Goal: Complete application form: Complete application form

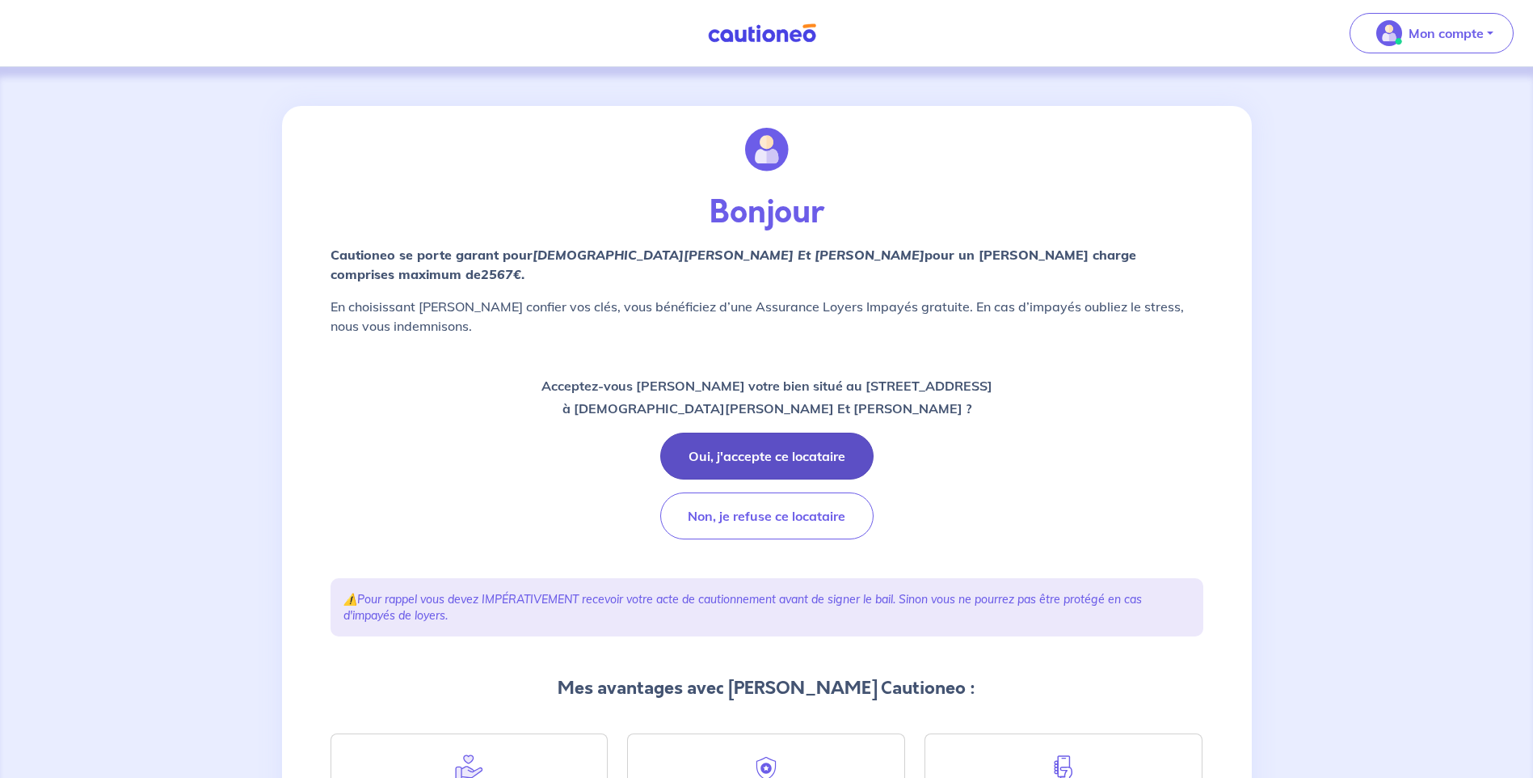
click at [744, 438] on button "Oui, j'accepte ce locataire" at bounding box center [766, 455] width 213 height 47
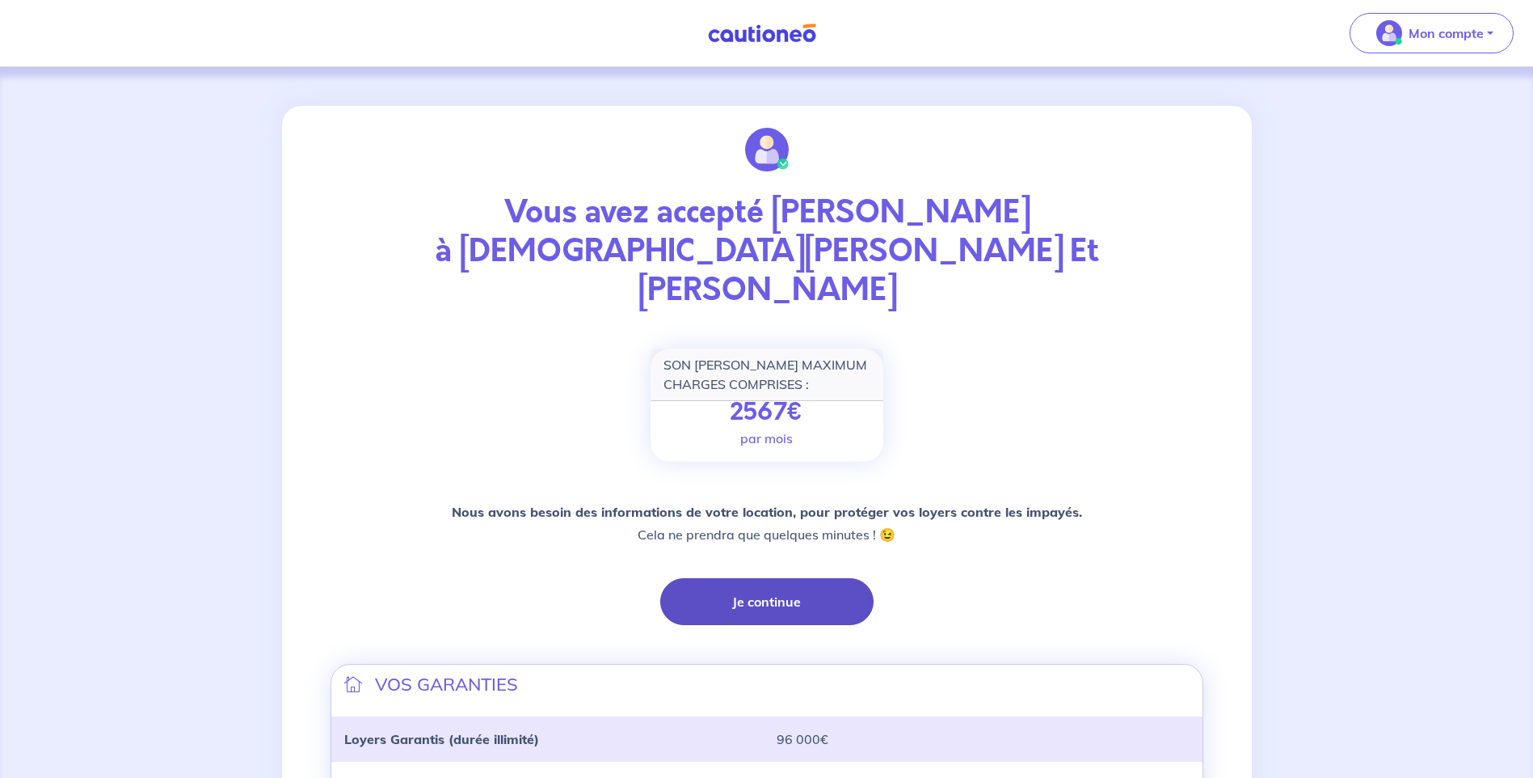
click at [761, 578] on button "Je continue" at bounding box center [766, 601] width 213 height 47
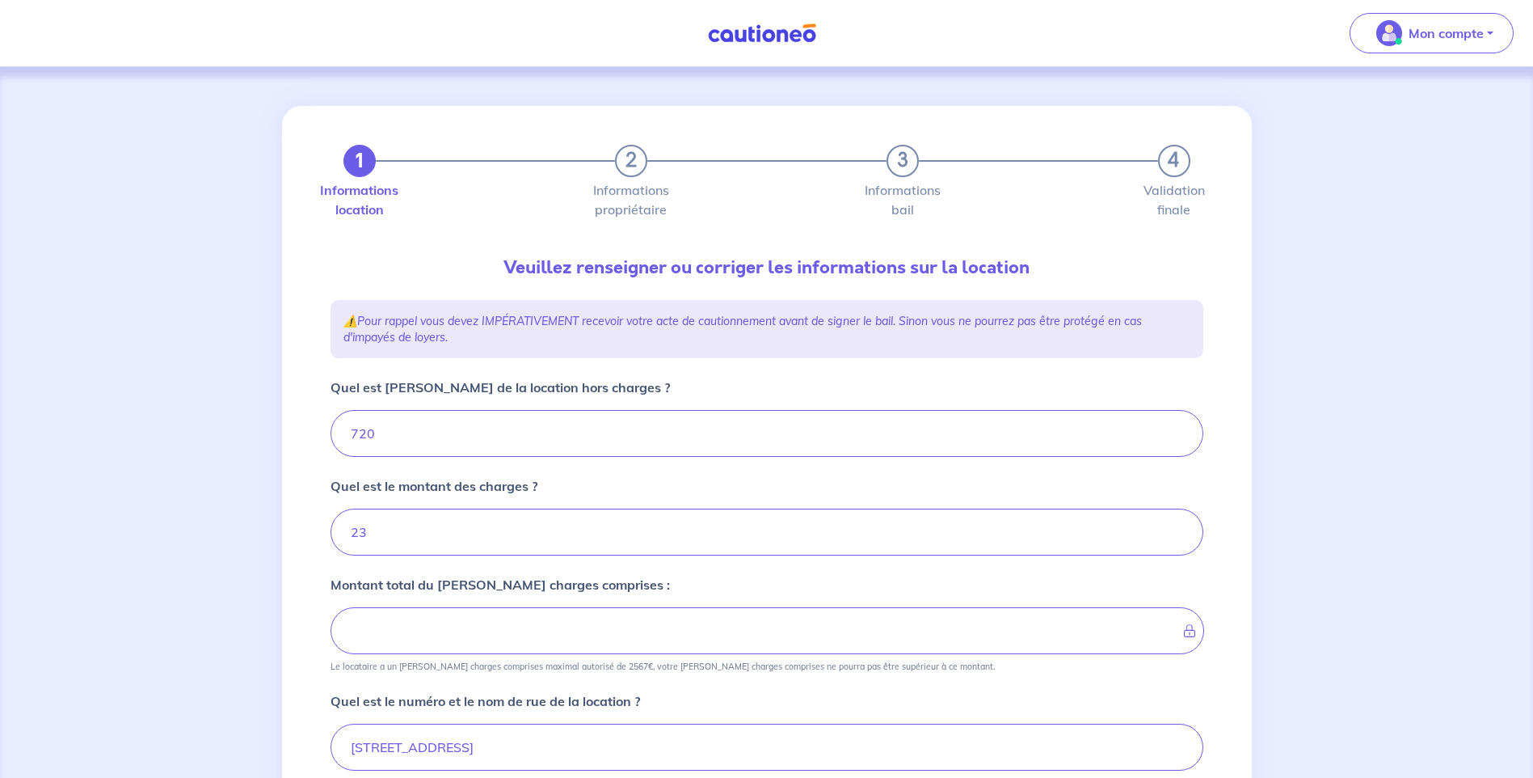
type input "743"
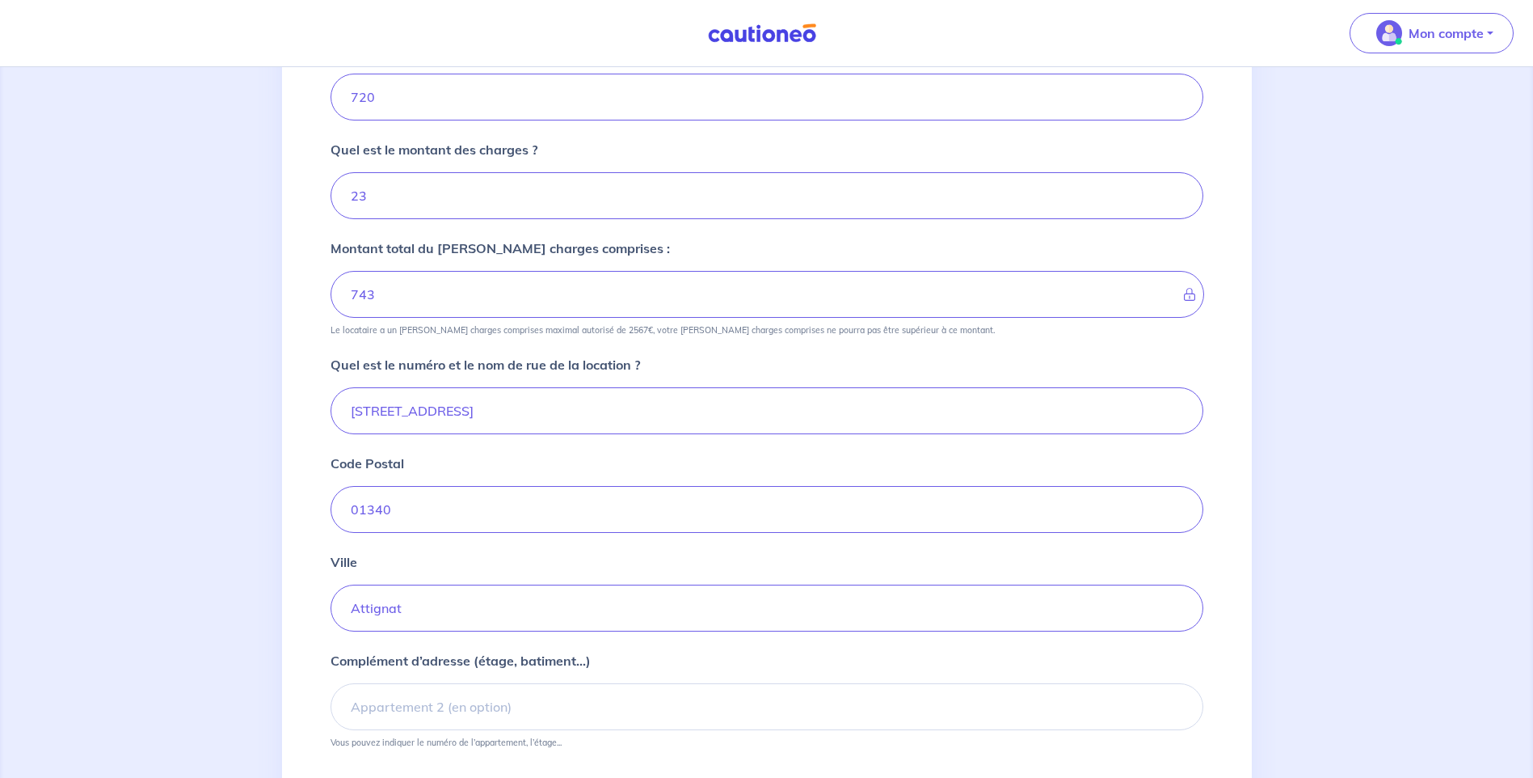
scroll to position [463, 0]
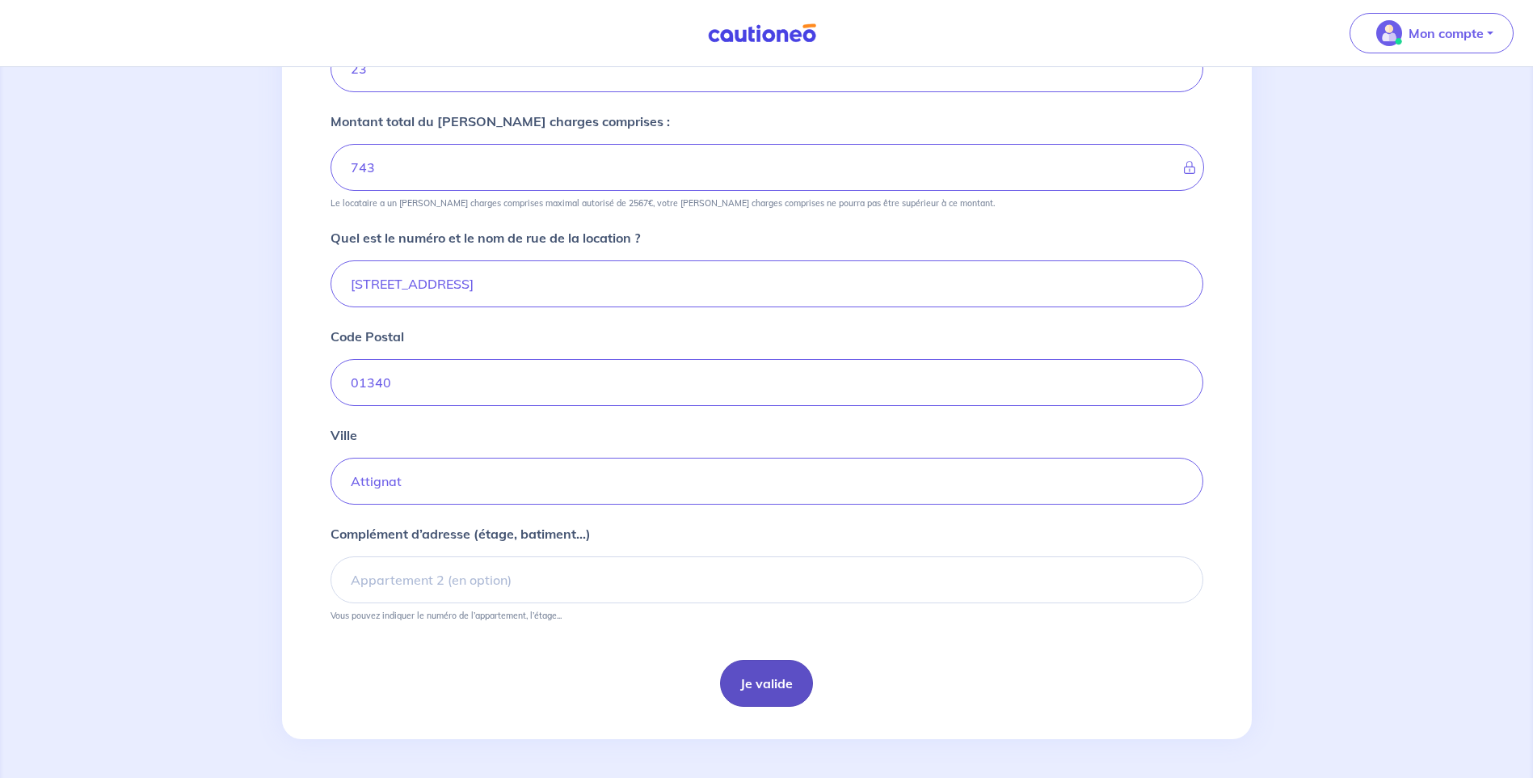
click at [753, 670] on button "Je valide" at bounding box center [766, 683] width 93 height 47
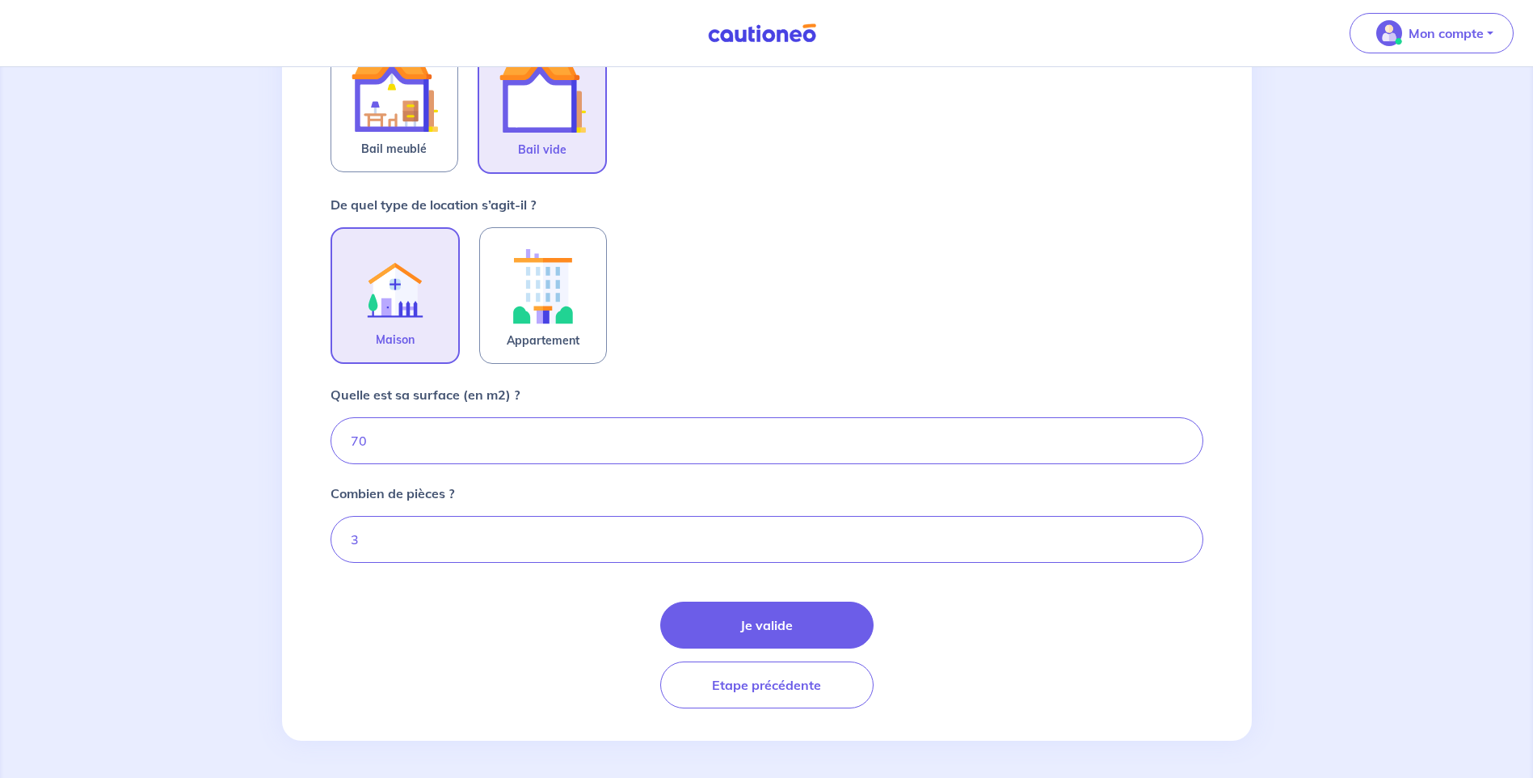
scroll to position [373, 0]
click at [778, 624] on button "Je valide" at bounding box center [766, 623] width 213 height 47
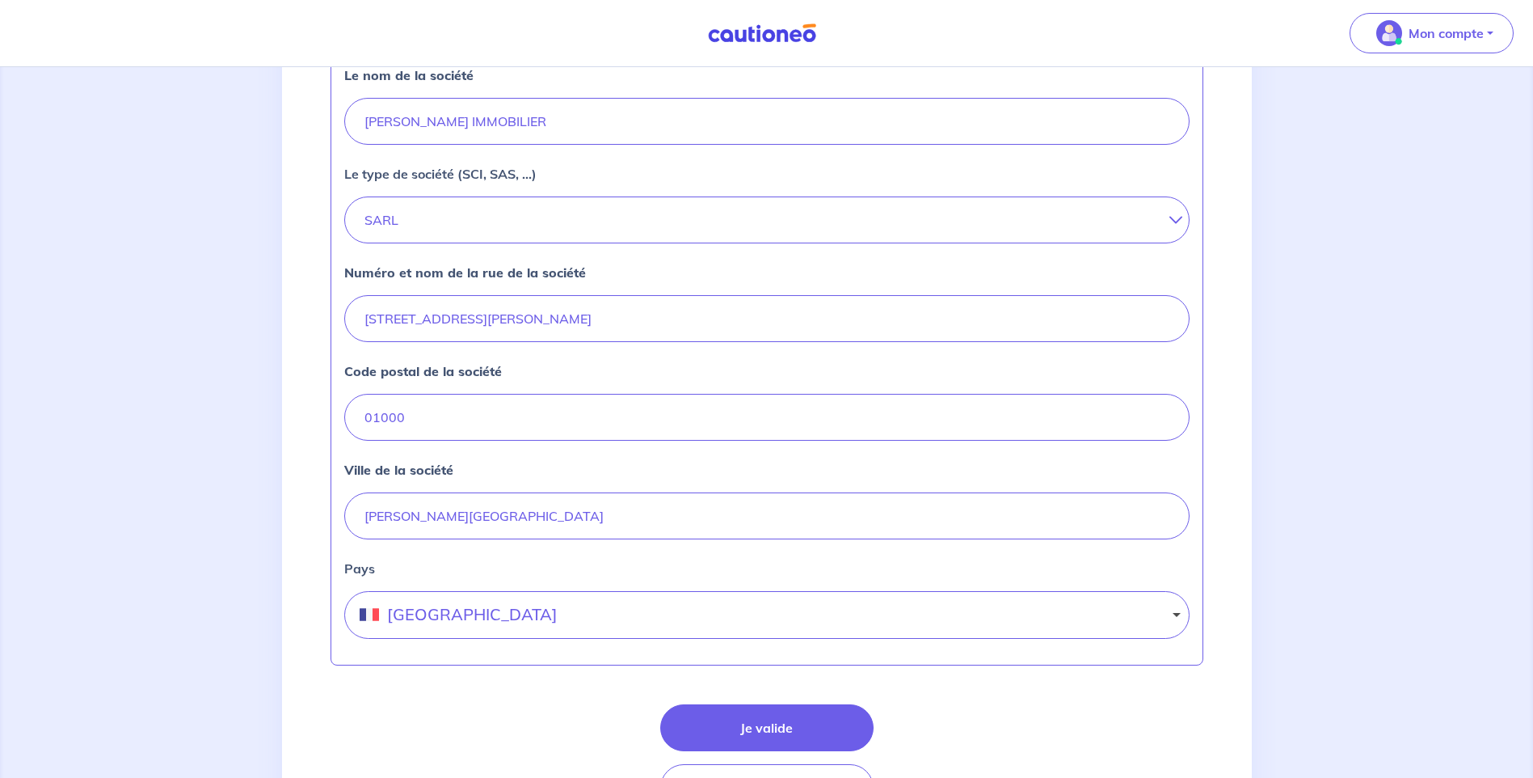
scroll to position [593, 0]
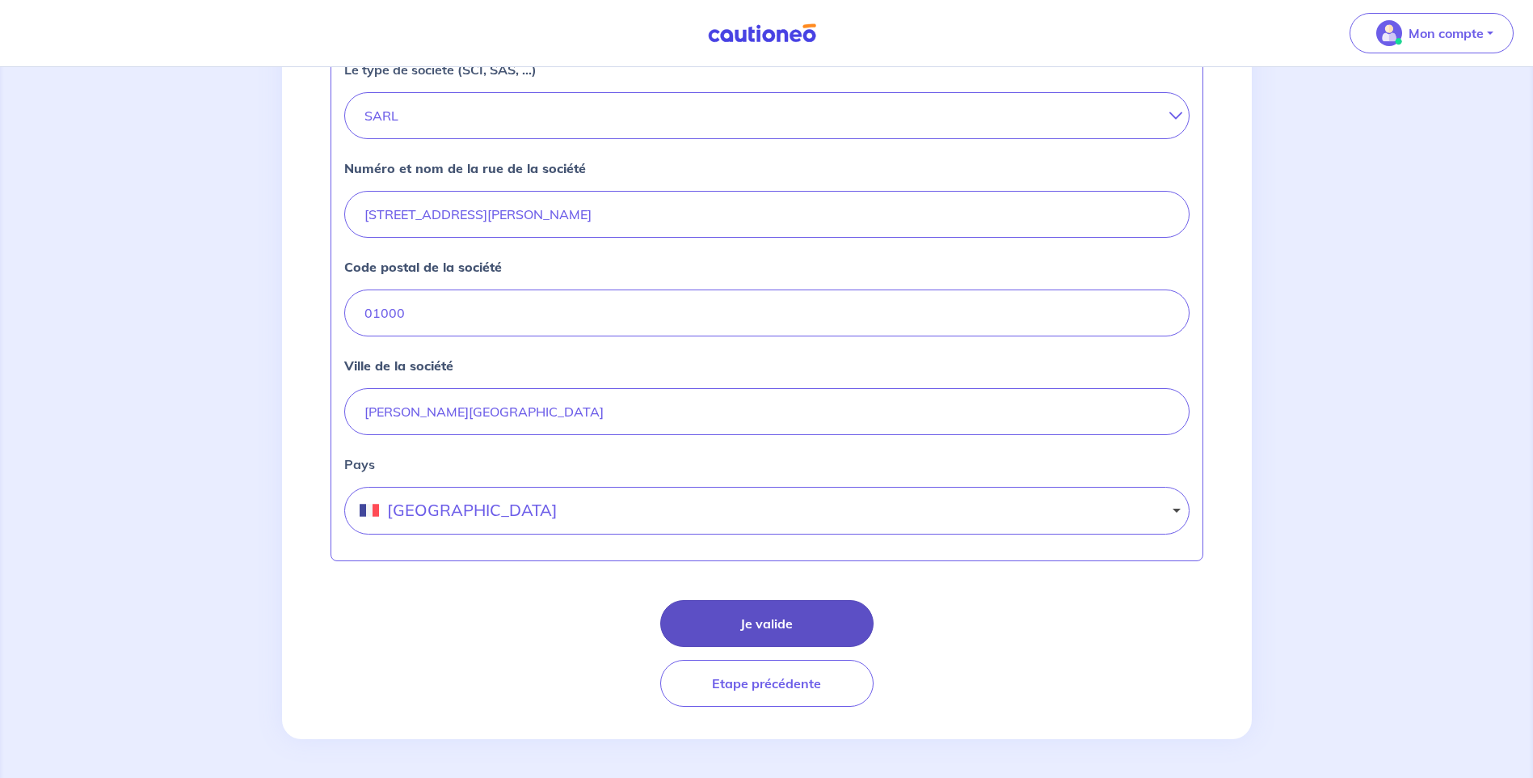
click at [763, 622] on button "Je valide" at bounding box center [766, 623] width 213 height 47
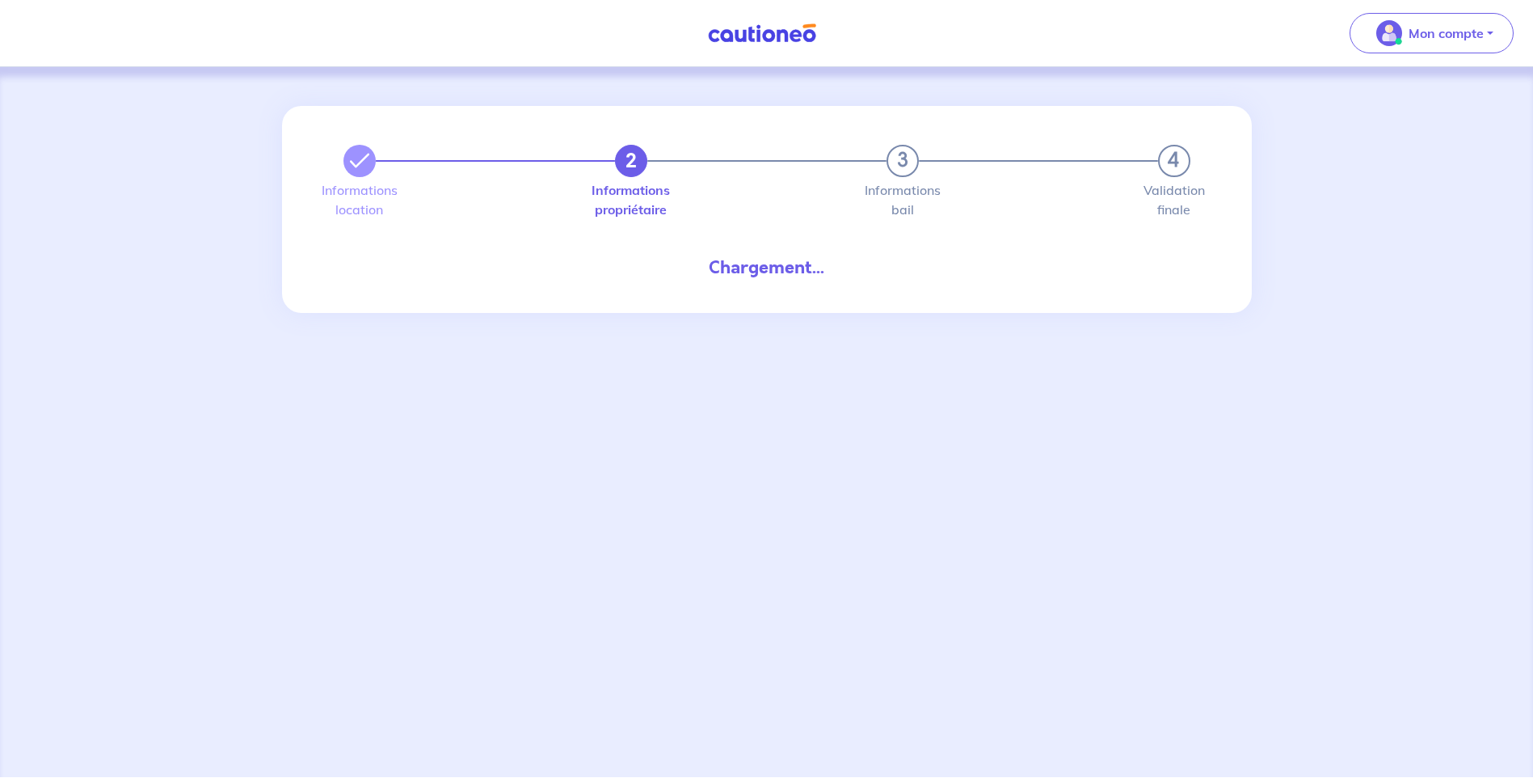
select select "FR"
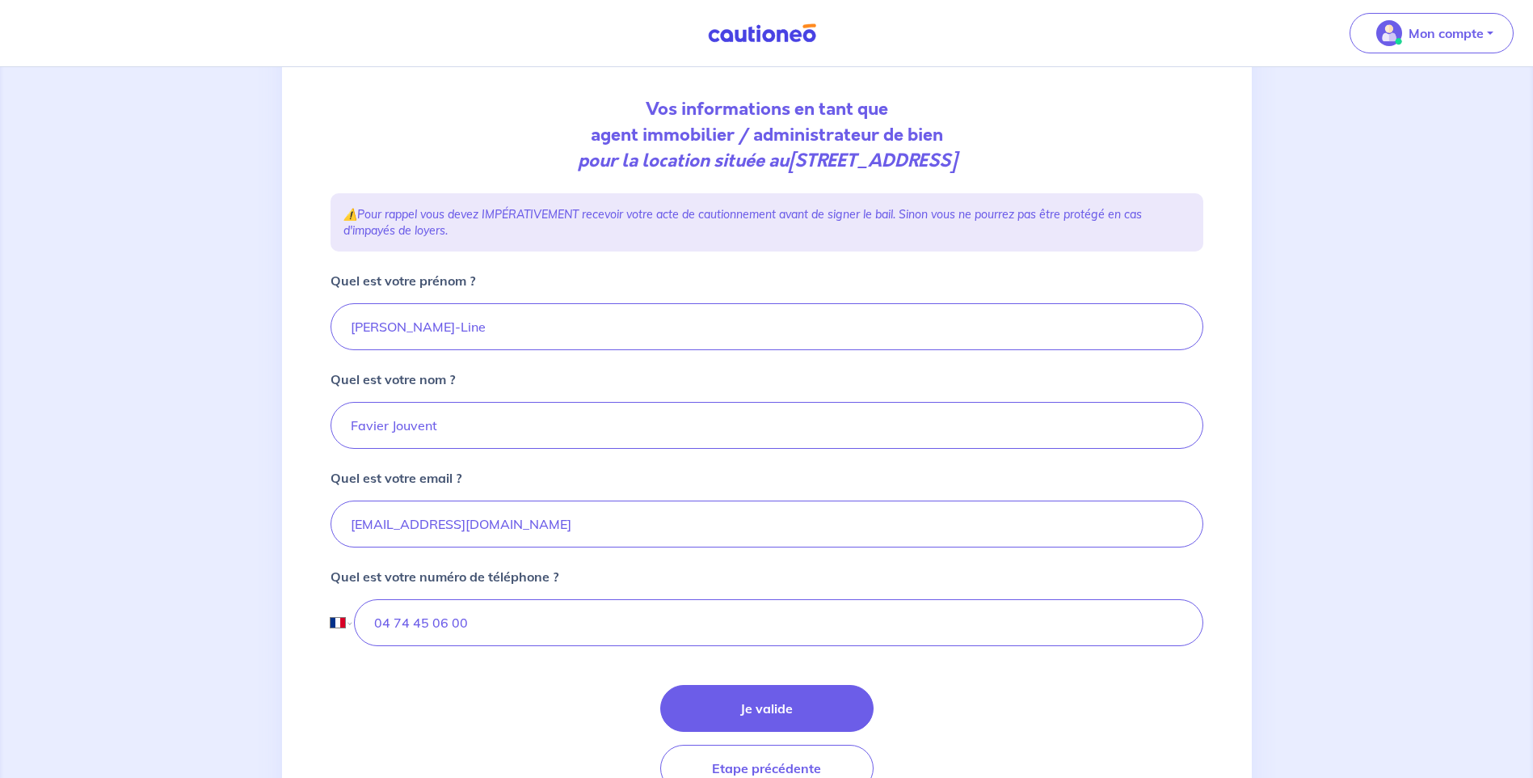
scroll to position [162, 0]
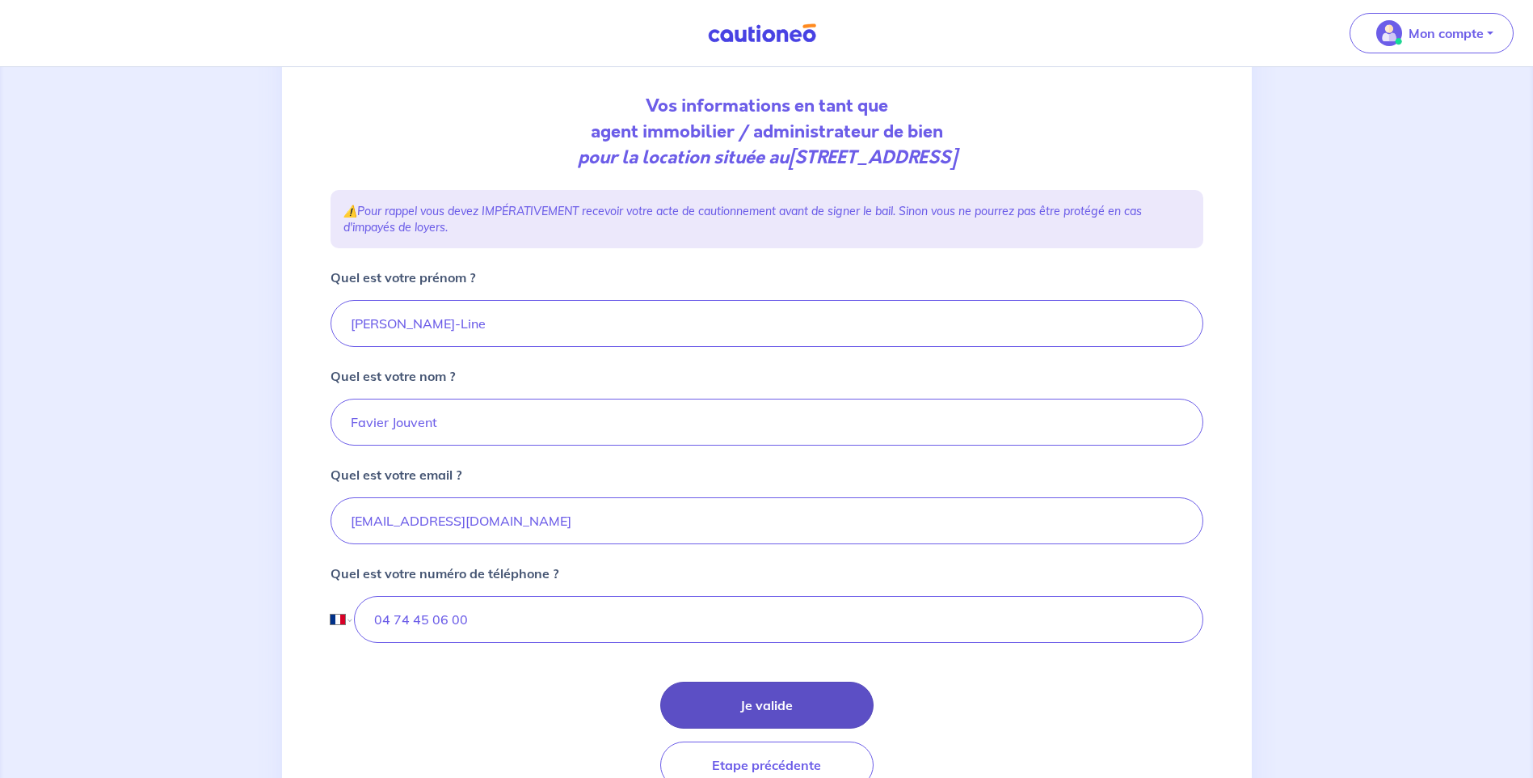
click at [726, 711] on button "Je valide" at bounding box center [766, 704] width 213 height 47
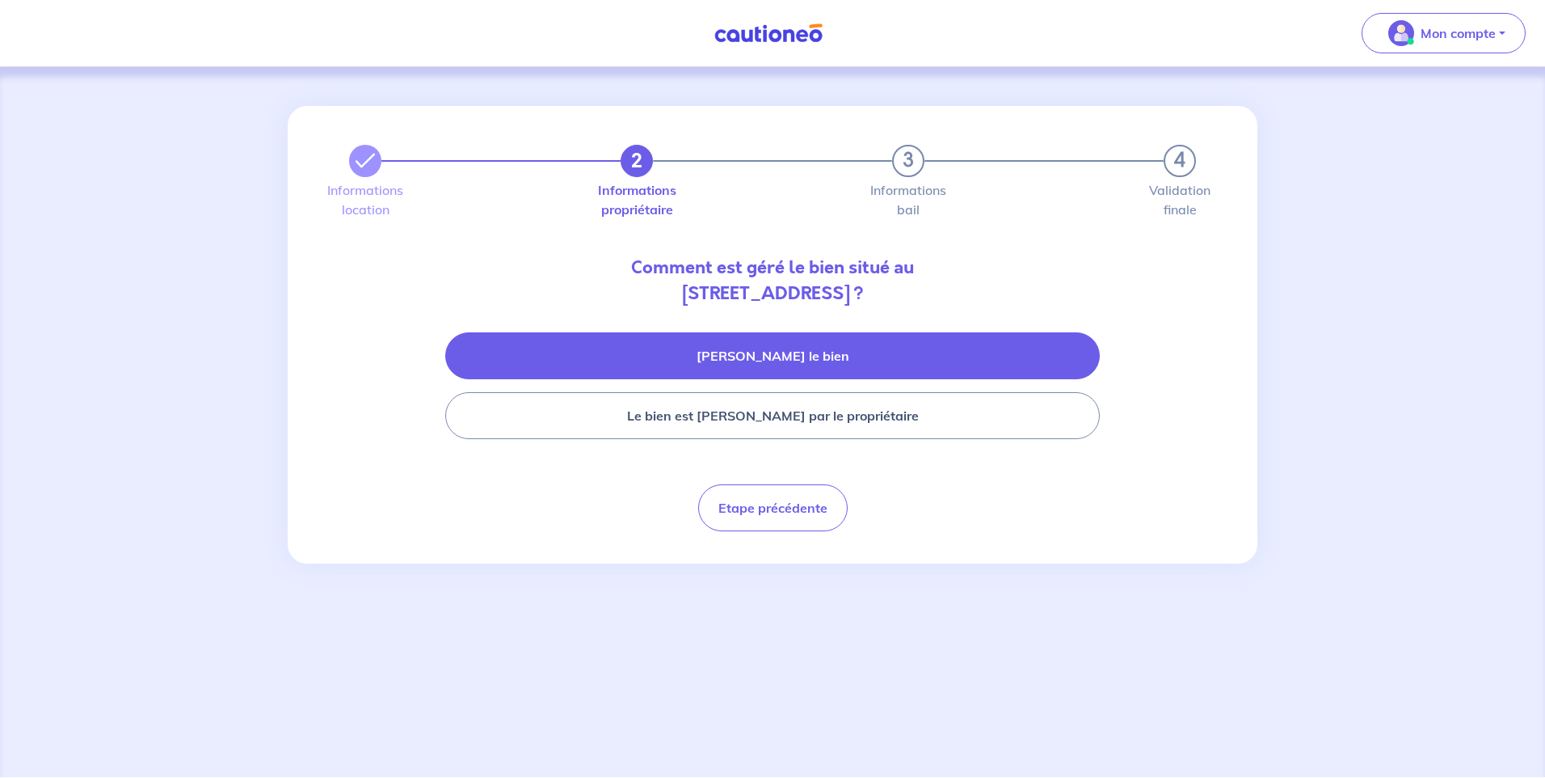
click at [732, 361] on button "[PERSON_NAME] le bien" at bounding box center [772, 355] width 655 height 47
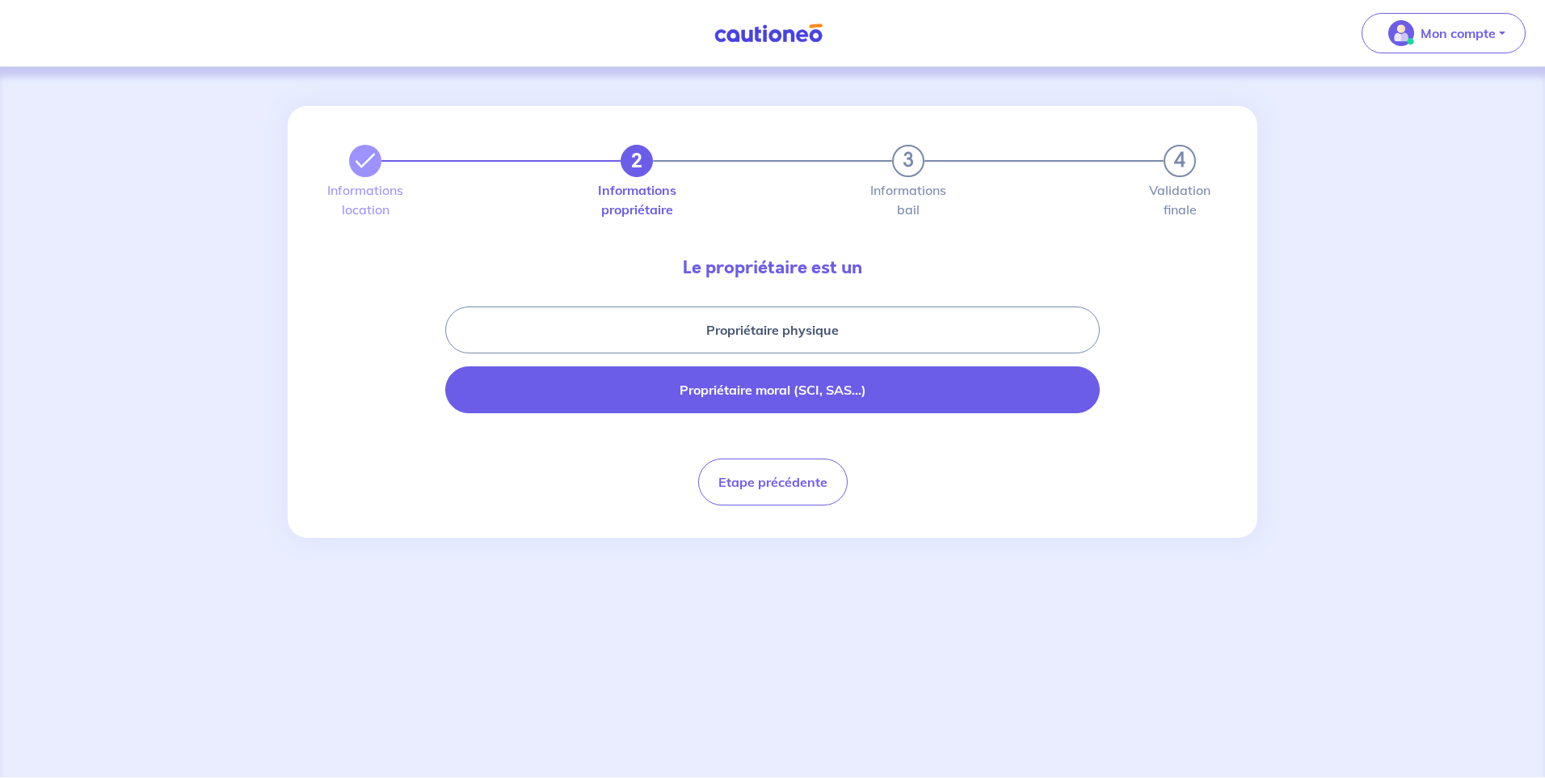
click at [751, 395] on button "Propriétaire moral (SCI, SAS...)" at bounding box center [772, 389] width 655 height 47
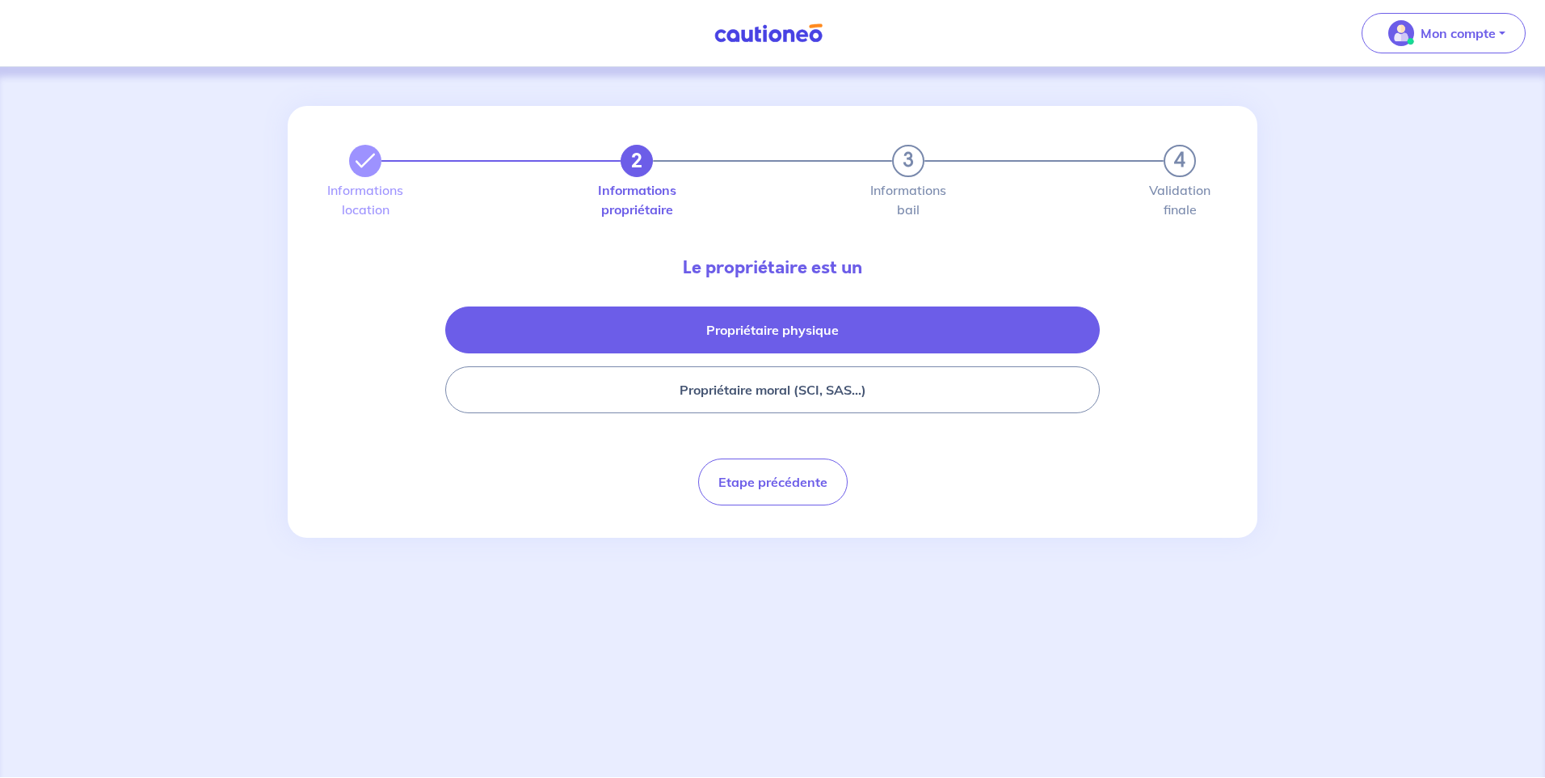
click at [702, 332] on button "Propriétaire physique" at bounding box center [772, 329] width 655 height 47
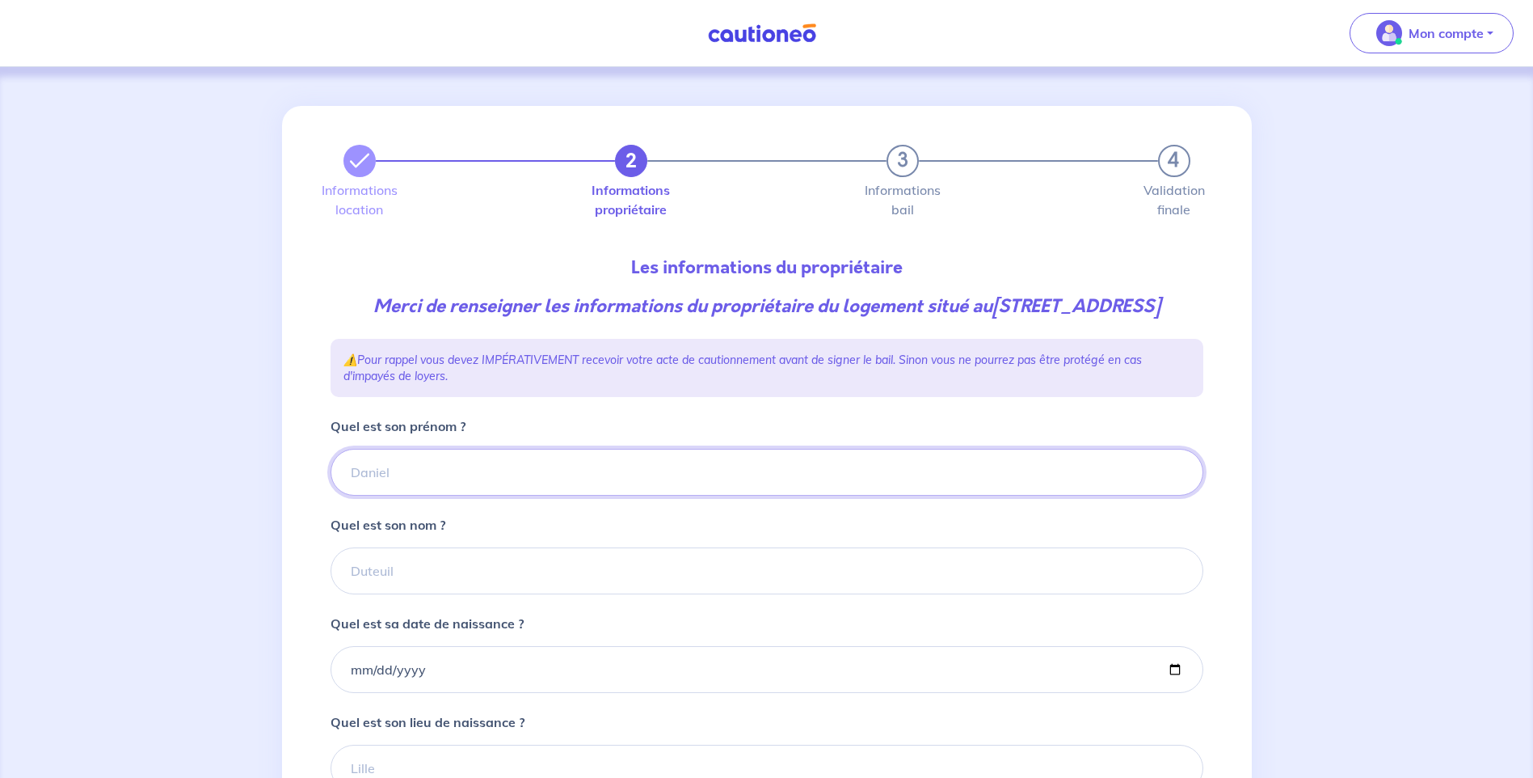
click at [576, 491] on input "Quel est son prénom ?" at bounding box center [767, 472] width 873 height 47
type input "p"
type input "[PERSON_NAME]"
click at [516, 592] on input "Quel est son nom ?" at bounding box center [767, 570] width 873 height 47
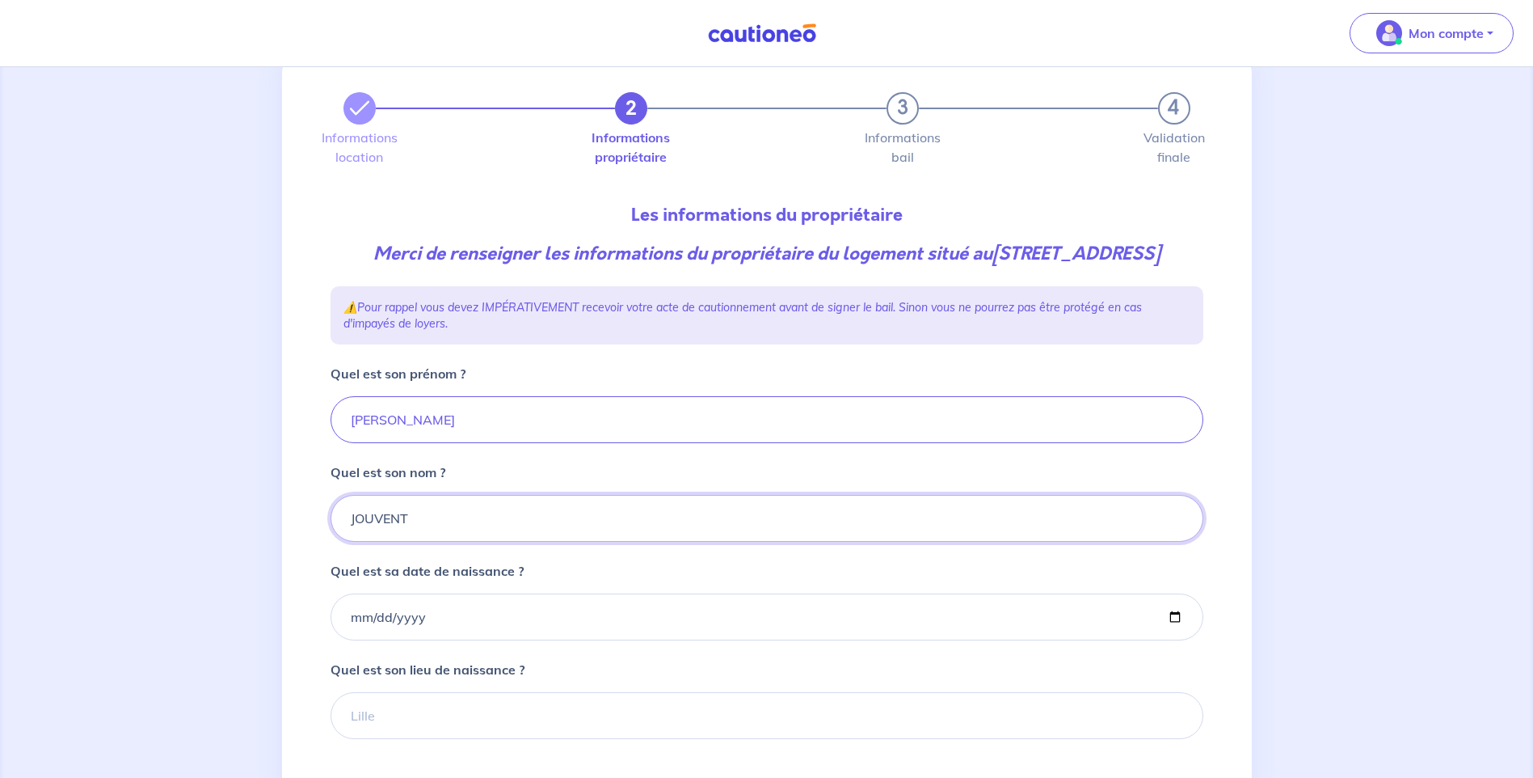
scroll to position [81, 0]
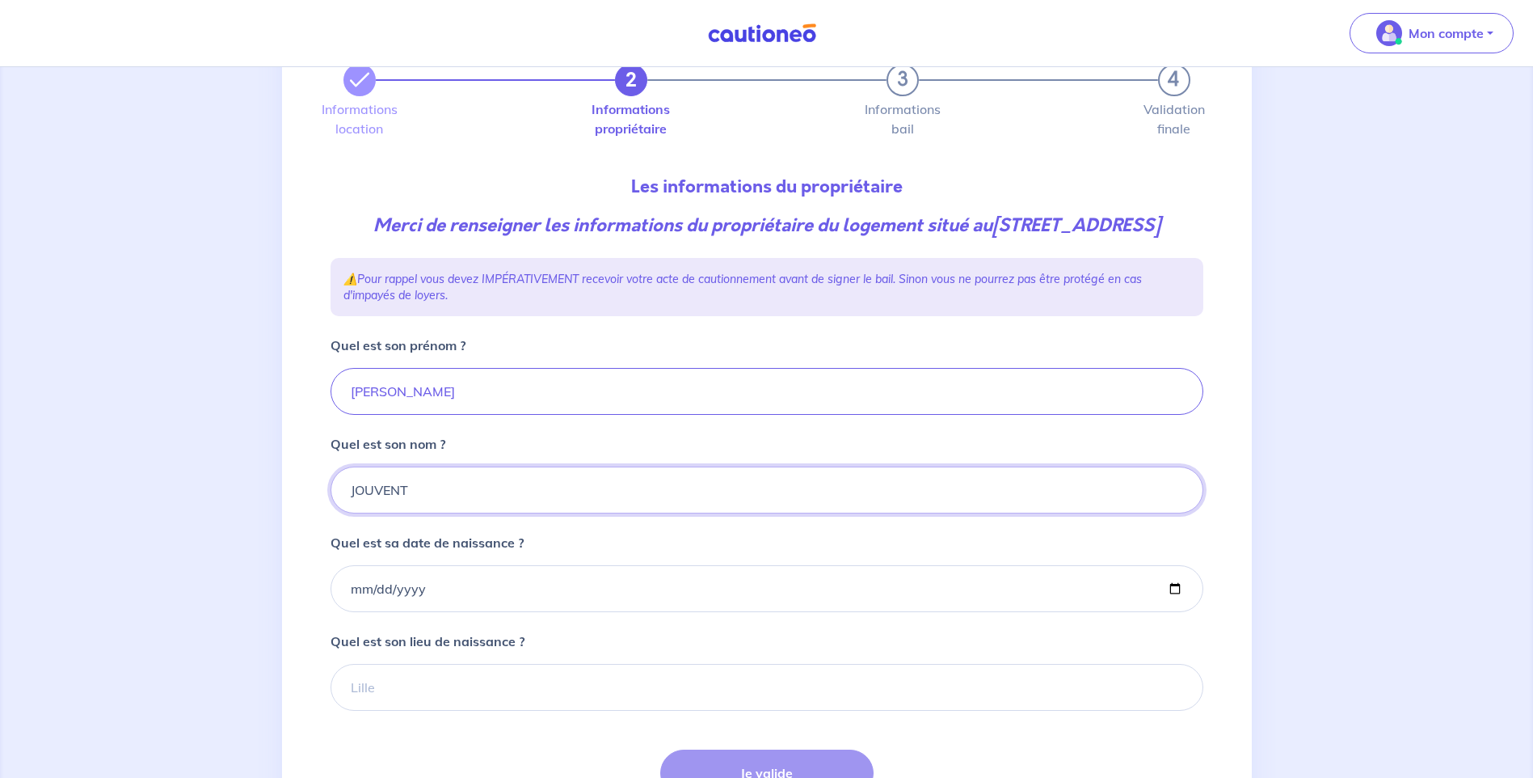
type input "JOUVENT"
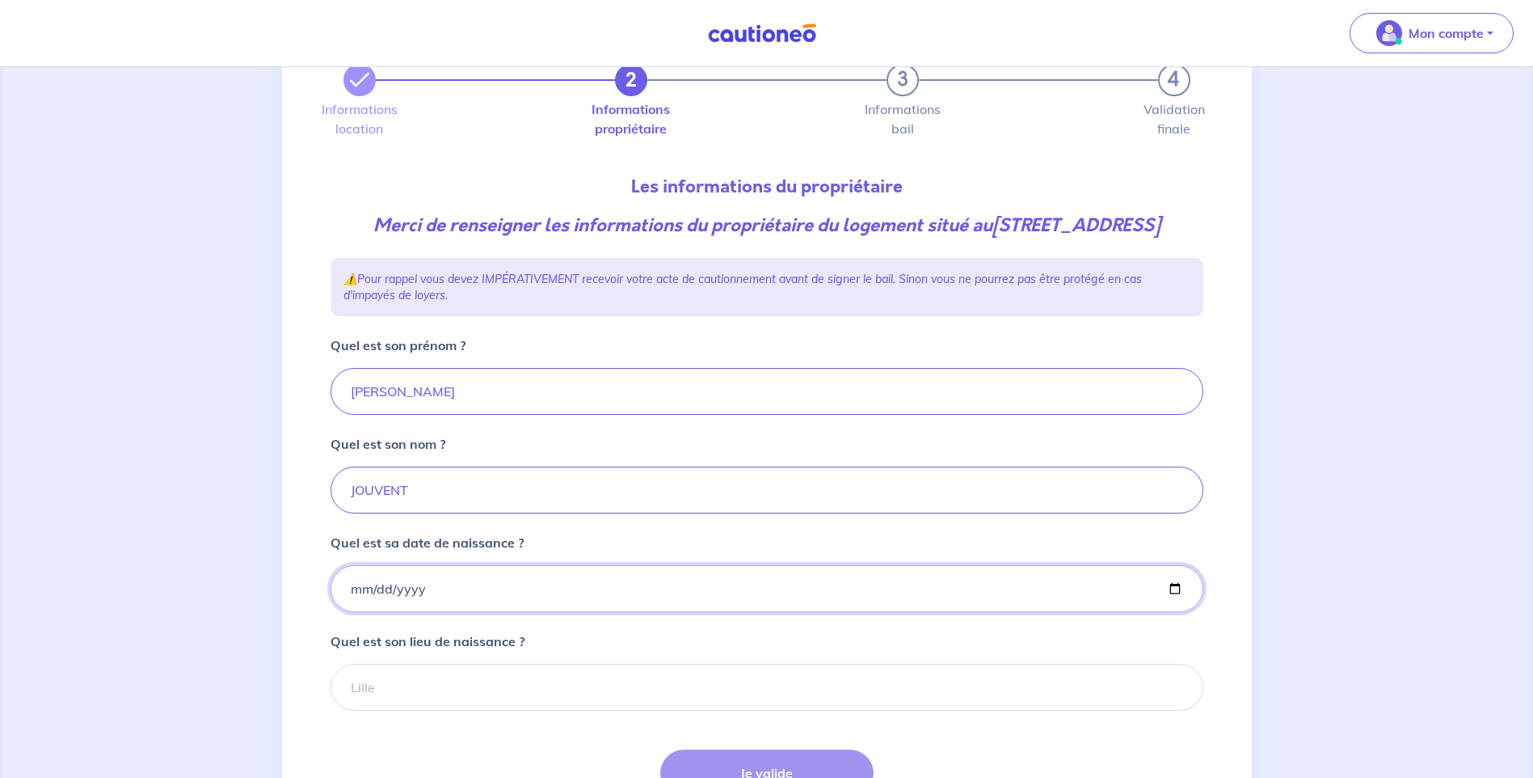
click at [465, 605] on input "Quel est sa date de naissance ?" at bounding box center [767, 588] width 873 height 47
type input "[DATE]"
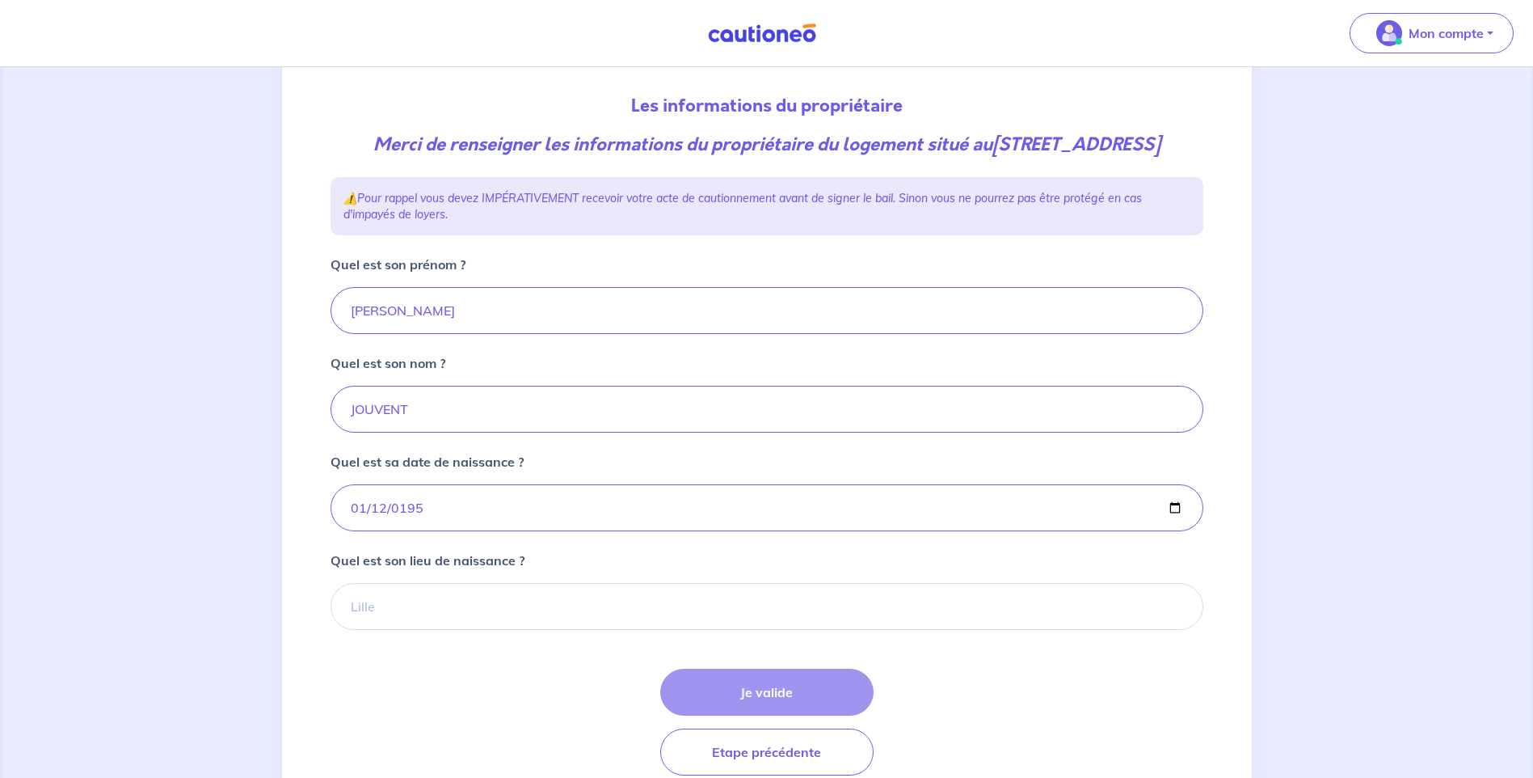
scroll to position [242, 0]
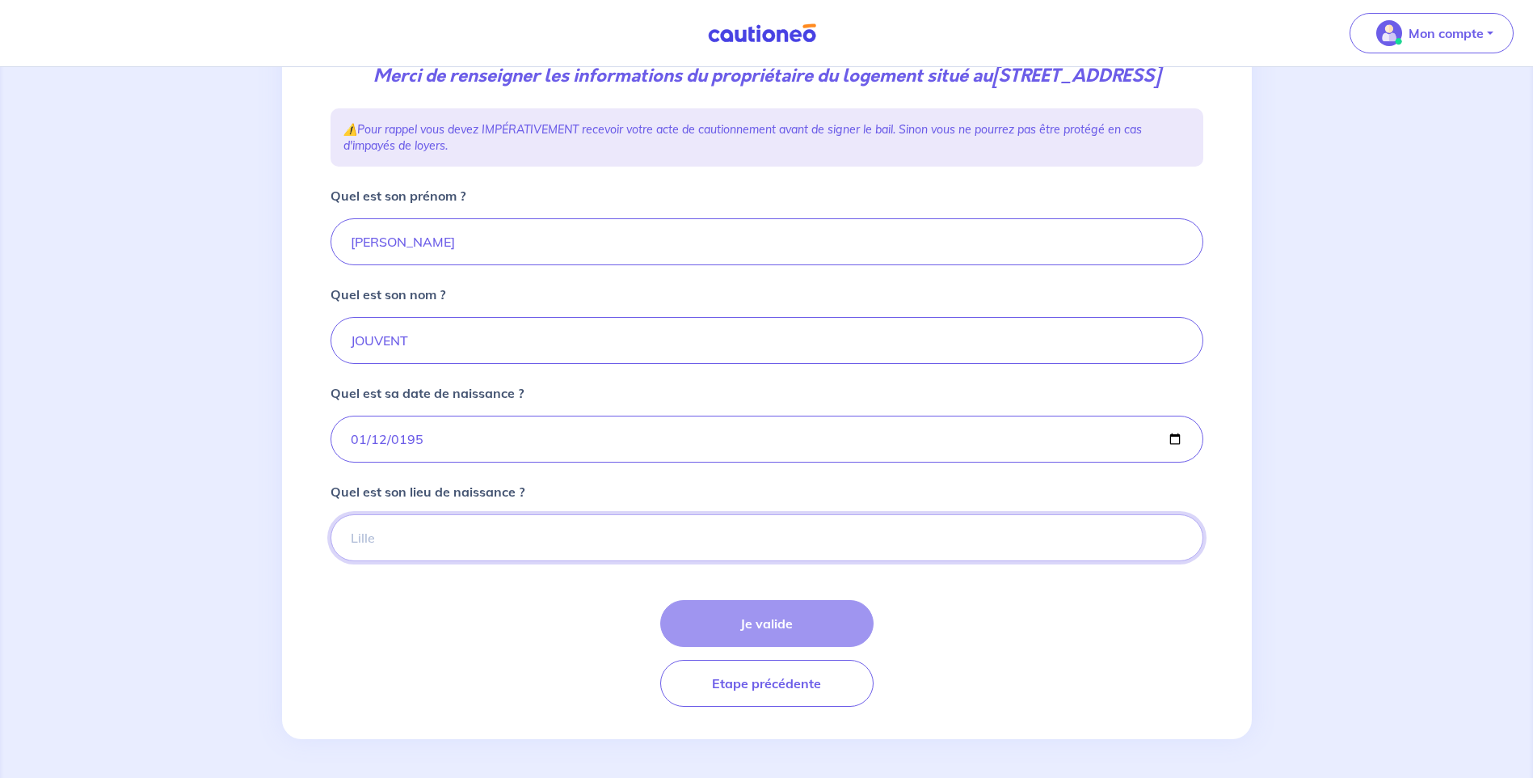
click at [448, 550] on input "Quel est son lieu de naissance ?" at bounding box center [767, 537] width 873 height 47
type input "b"
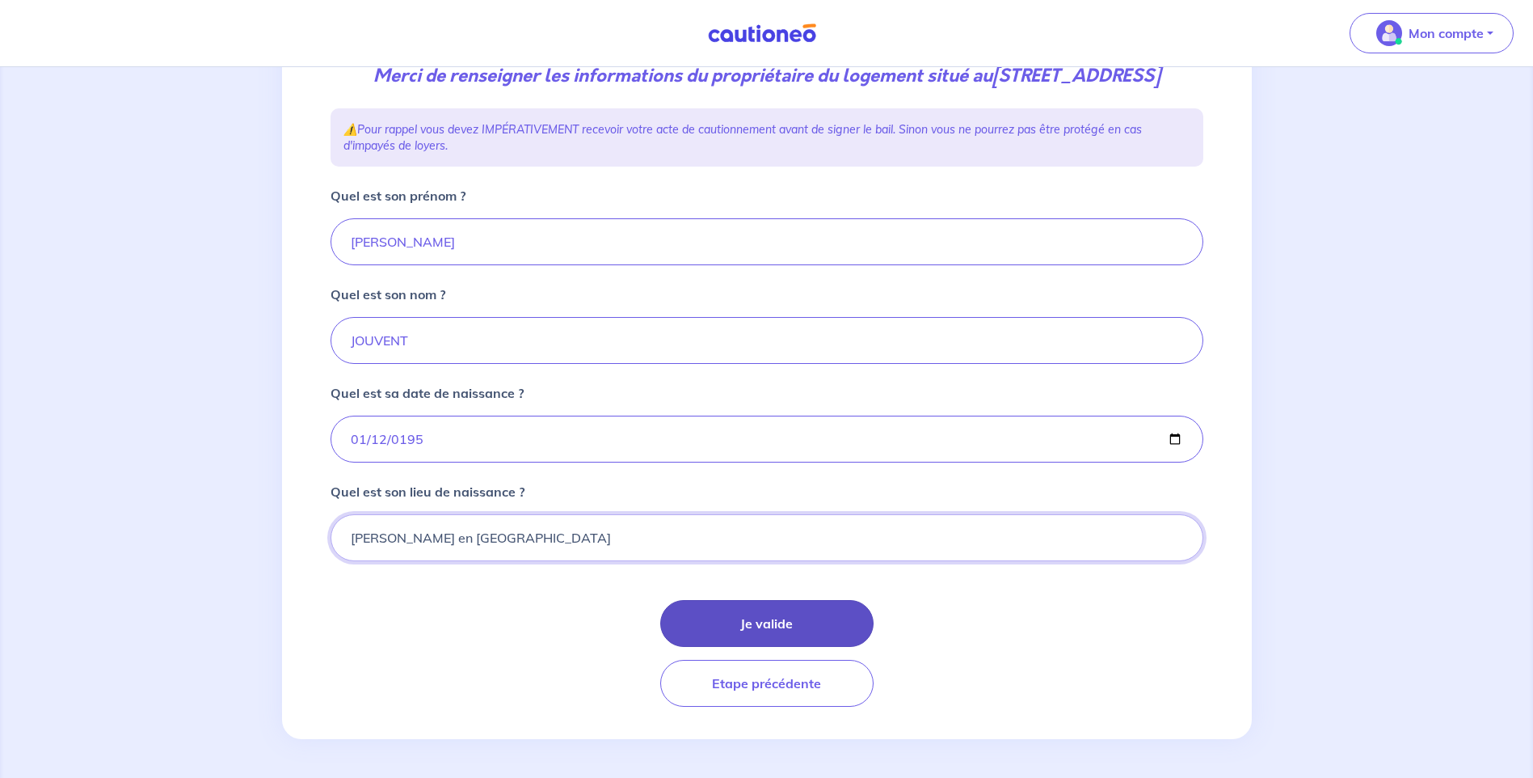
type input "[PERSON_NAME] en [GEOGRAPHIC_DATA]"
click at [764, 639] on button "Je valide" at bounding box center [766, 623] width 213 height 47
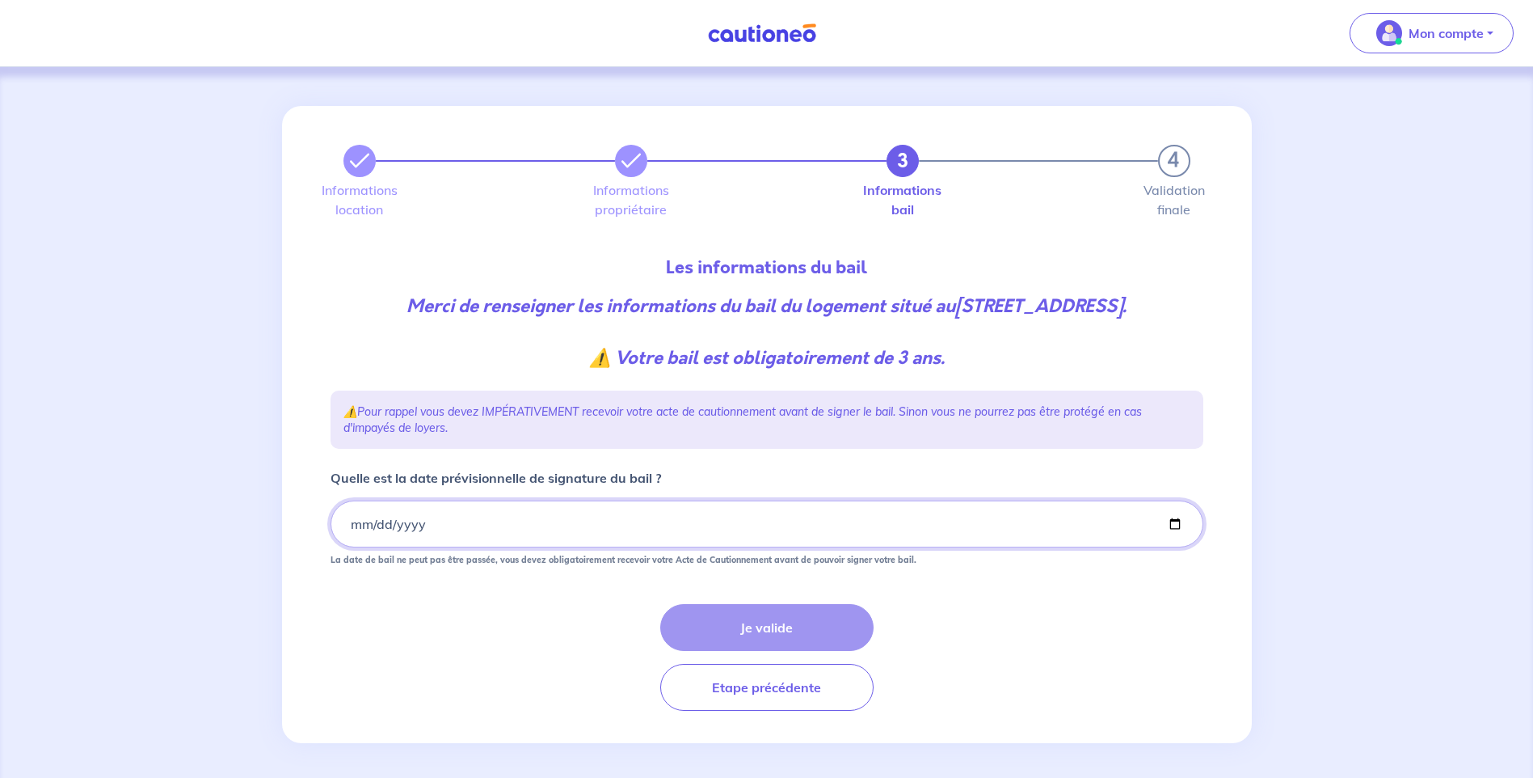
drag, startPoint x: 451, startPoint y: 532, endPoint x: 408, endPoint y: 525, distance: 43.3
click at [408, 525] on input "Quelle est la date prévisionnelle de signature du bail ?" at bounding box center [767, 523] width 873 height 47
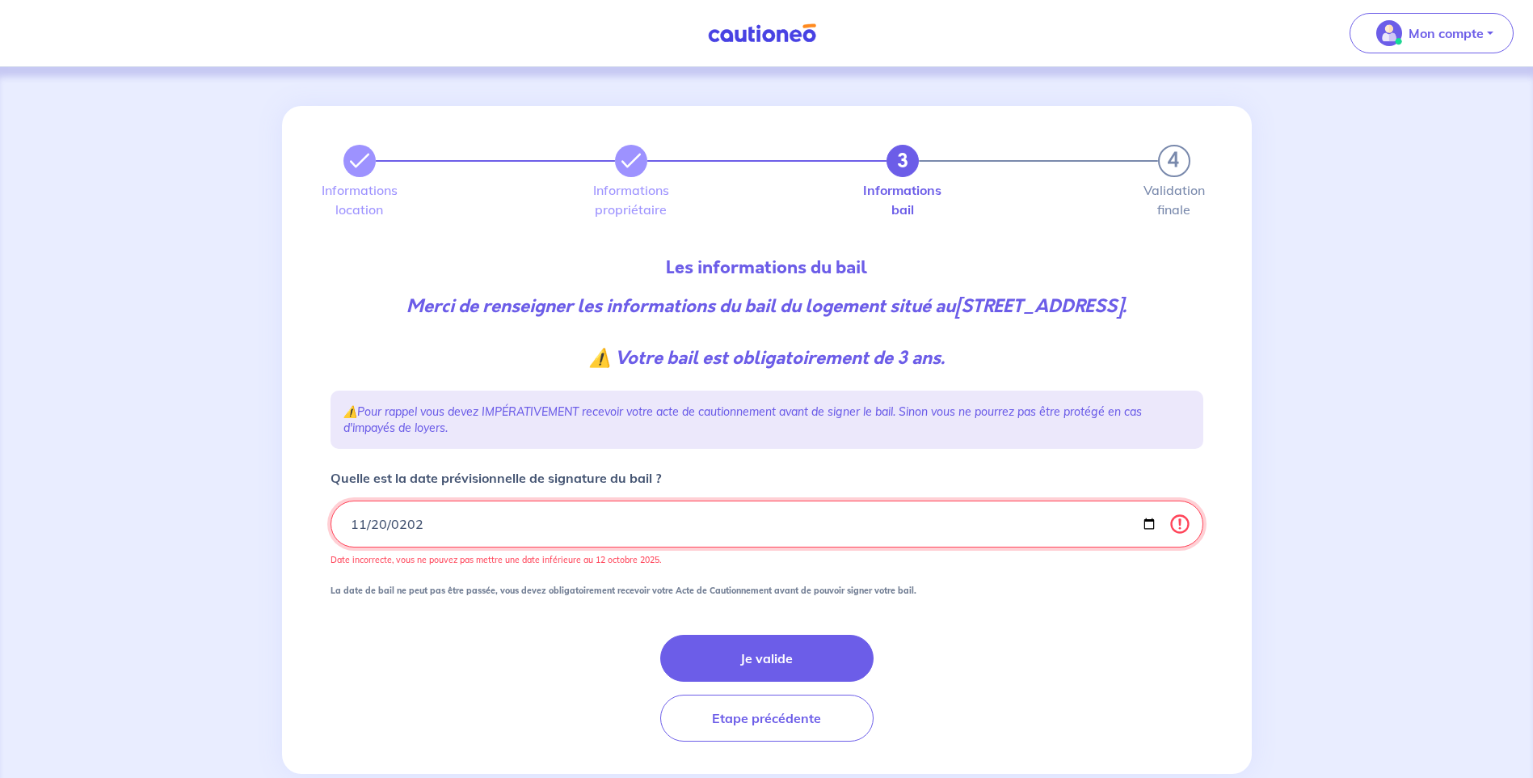
type input "[DATE]"
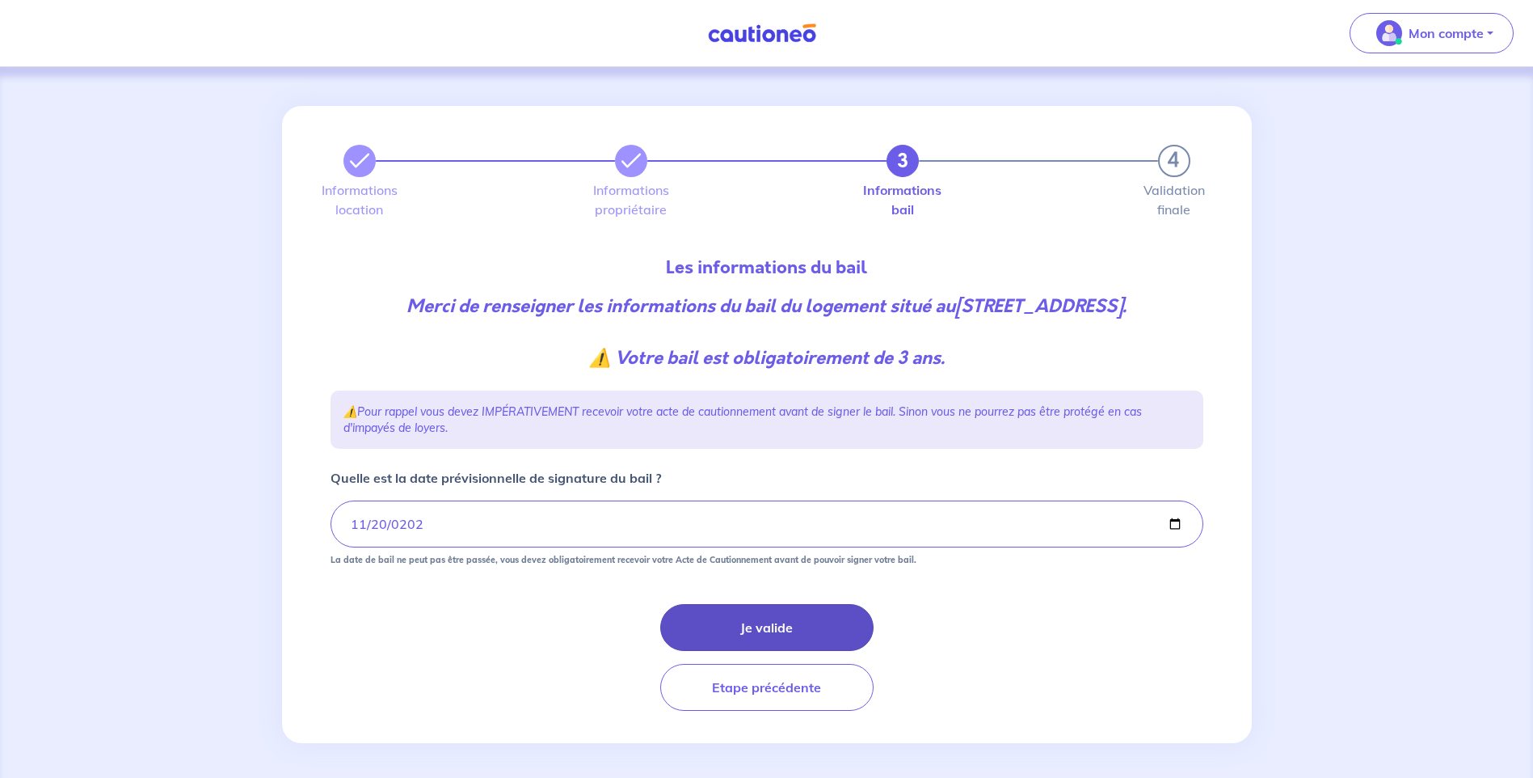
click at [787, 625] on button "Je valide" at bounding box center [766, 627] width 213 height 47
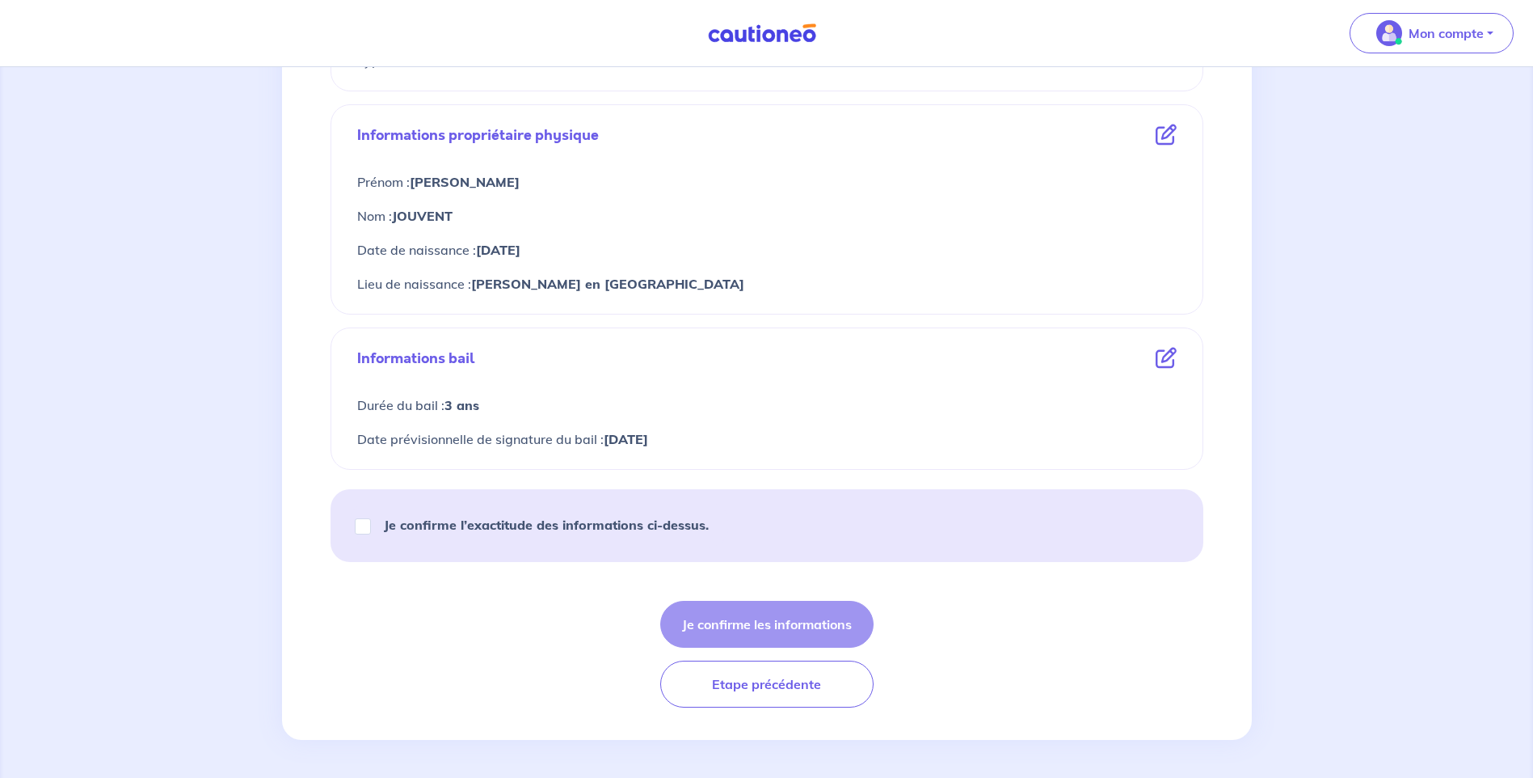
scroll to position [544, 0]
click at [576, 525] on strong "Je confirme l’exactitude des informations ci-dessus." at bounding box center [546, 524] width 325 height 16
click at [371, 525] on input "Je confirme l’exactitude des informations ci-dessus." at bounding box center [363, 525] width 16 height 16
checkbox input "true"
click at [759, 626] on button "Je confirme les informations" at bounding box center [766, 623] width 213 height 47
